Goal: Information Seeking & Learning: Find specific fact

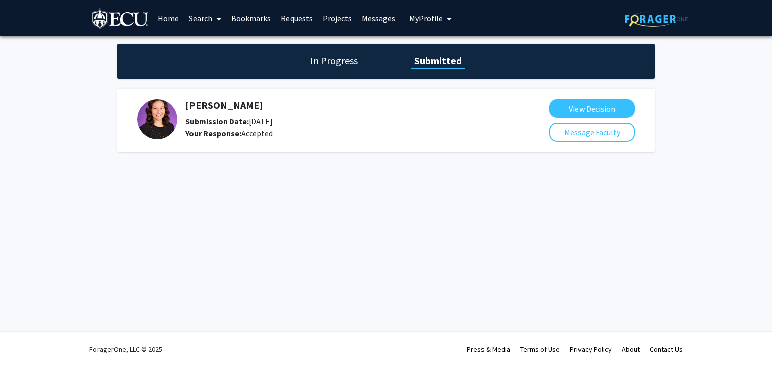
click at [163, 114] on img at bounding box center [157, 119] width 40 height 40
click at [172, 17] on link "Home" at bounding box center [168, 18] width 31 height 35
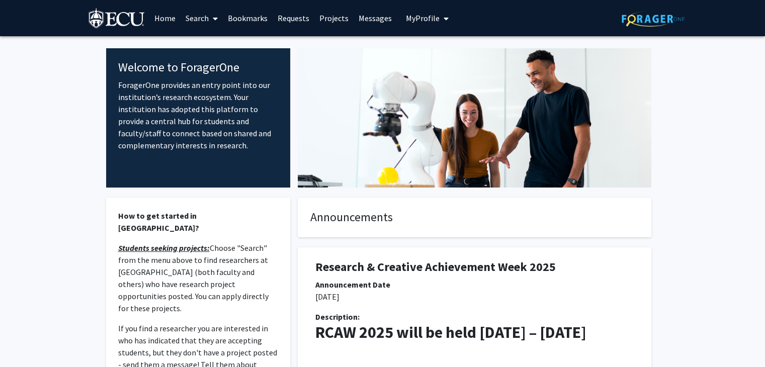
click at [209, 22] on span at bounding box center [213, 18] width 9 height 35
click at [220, 44] on span "Faculty/Staff" at bounding box center [218, 46] width 74 height 20
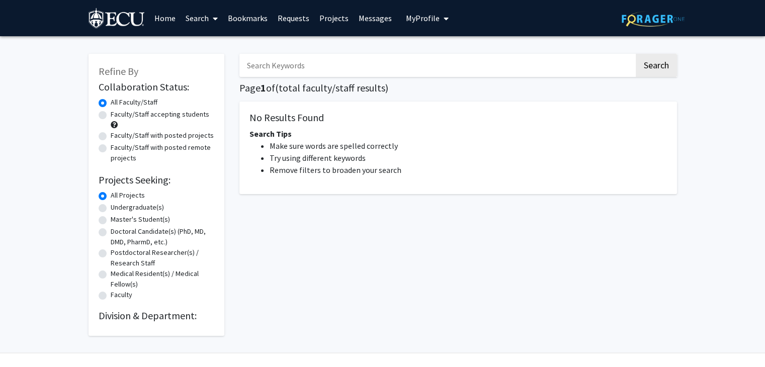
click at [263, 75] on input "Search Keywords" at bounding box center [436, 65] width 395 height 23
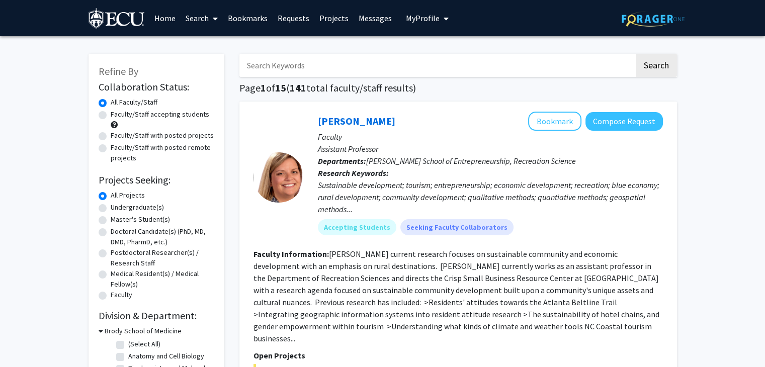
click at [304, 68] on input "Search Keywords" at bounding box center [436, 65] width 395 height 23
click at [636, 54] on button "Search" at bounding box center [656, 65] width 41 height 23
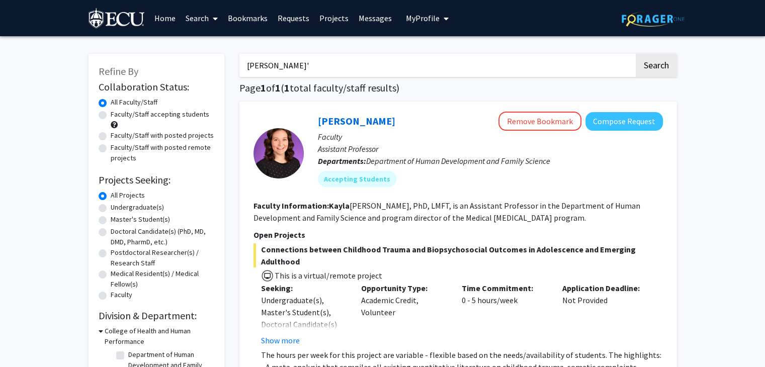
type input "kayla"
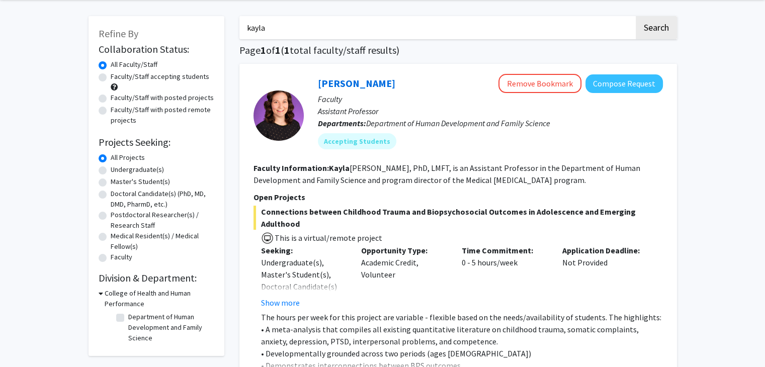
scroll to position [137, 0]
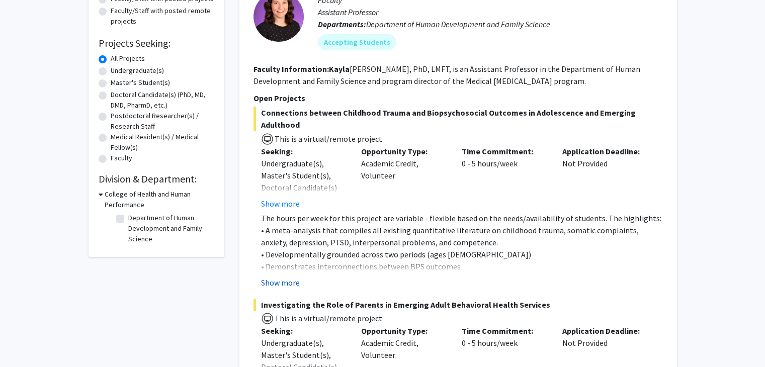
click at [273, 277] on button "Show more" at bounding box center [280, 283] width 39 height 12
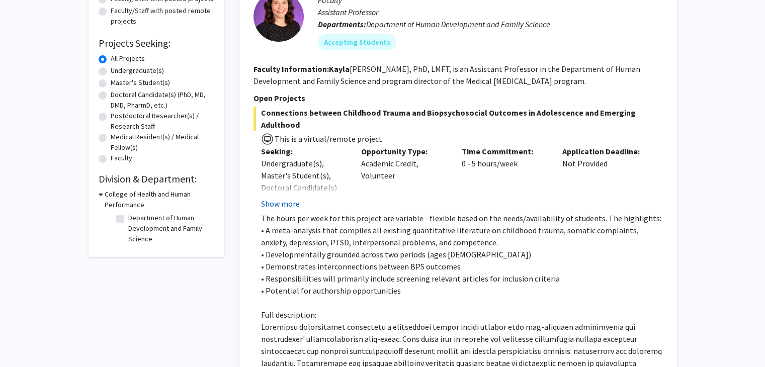
click at [274, 198] on button "Show more" at bounding box center [280, 204] width 39 height 12
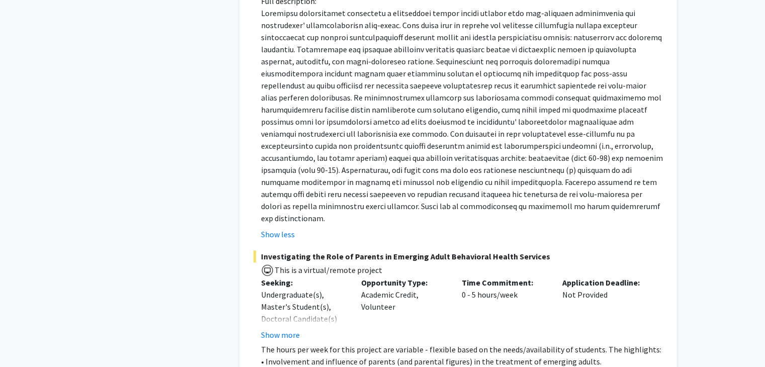
scroll to position [625, 0]
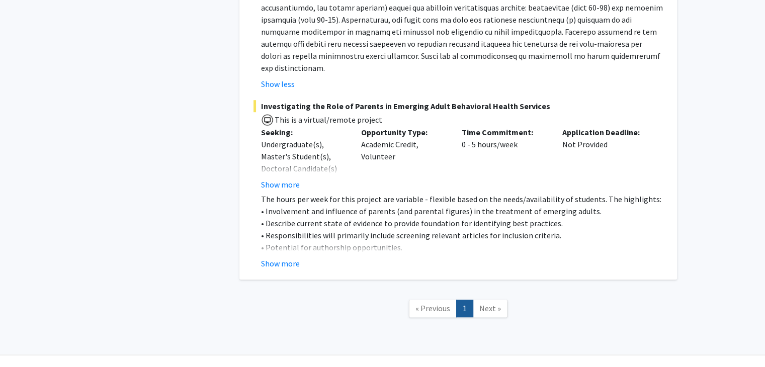
click at [278, 153] on fg-read-more "Undergraduate(s), Master's Student(s), Doctoral Candidate(s) (PhD, MD, DMD, Pha…" at bounding box center [303, 164] width 85 height 52
click at [283, 179] on button "Show more" at bounding box center [280, 185] width 39 height 12
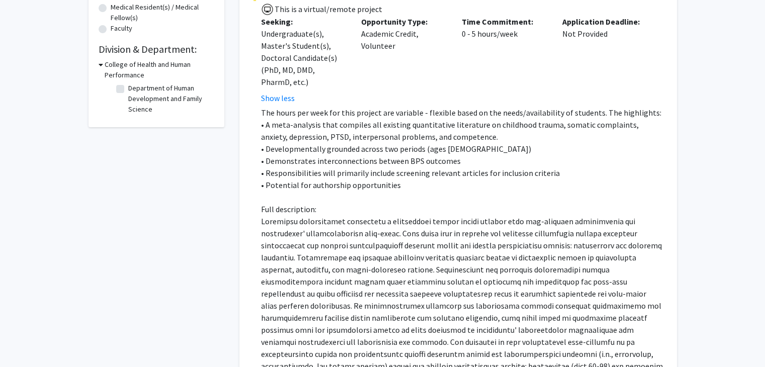
scroll to position [485, 0]
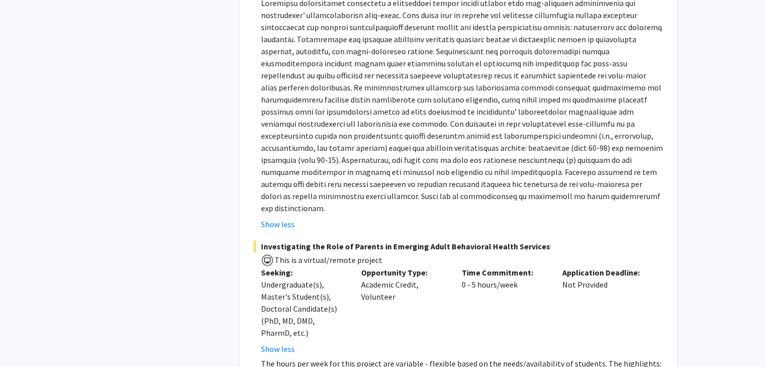
click at [376, 240] on span "Investigating the Role of Parents in Emerging Adult Behavioral Health Services" at bounding box center [457, 246] width 409 height 12
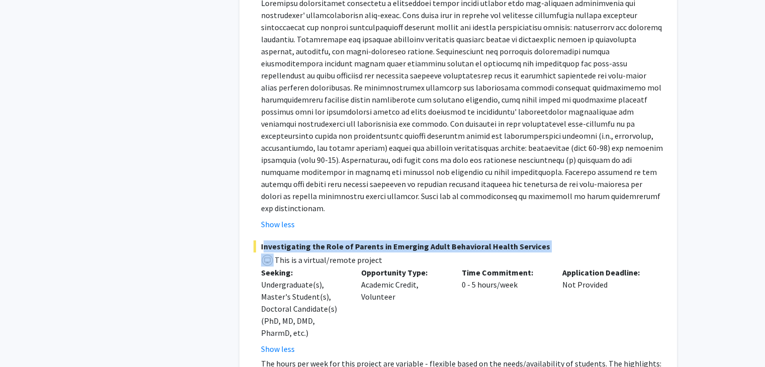
click at [376, 240] on span "Investigating the Role of Parents in Emerging Adult Behavioral Health Services" at bounding box center [457, 246] width 409 height 12
copy span "Investigating the Role of Parents in Emerging Adult Behavioral Health Services"
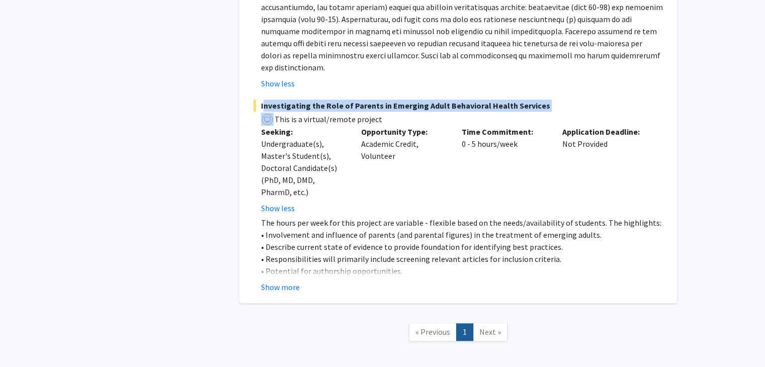
scroll to position [627, 0]
click at [283, 280] on button "Show more" at bounding box center [280, 286] width 39 height 12
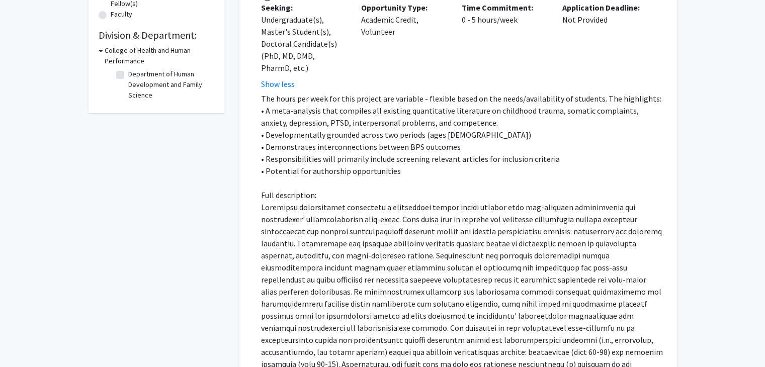
scroll to position [0, 0]
